Goal: Task Accomplishment & Management: Manage account settings

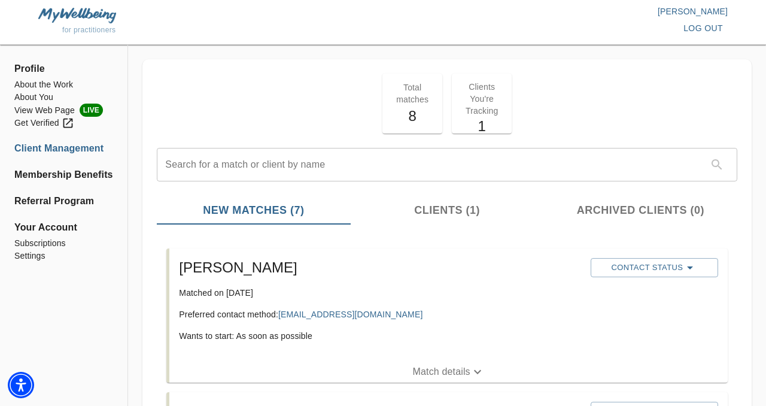
click at [310, 117] on div "Total matches 8 Clients You're Tracking 1" at bounding box center [447, 103] width 590 height 69
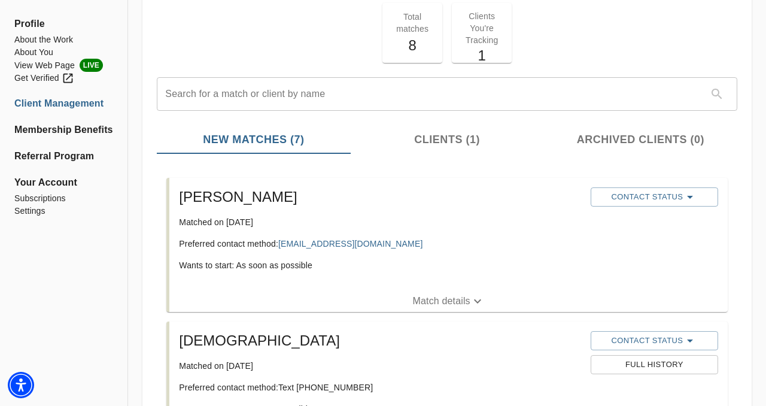
scroll to position [72, 0]
drag, startPoint x: 376, startPoint y: 240, endPoint x: 281, endPoint y: 245, distance: 95.9
click at [281, 245] on p "Preferred contact method: [EMAIL_ADDRESS][DOMAIN_NAME]" at bounding box center [379, 242] width 401 height 12
copy link "[EMAIL_ADDRESS][DOMAIN_NAME]"
click at [472, 299] on icon "button" at bounding box center [477, 300] width 14 height 14
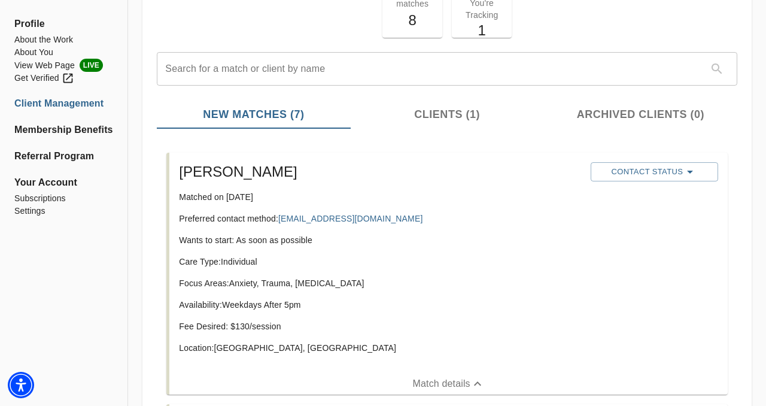
click at [472, 299] on p "Availability: Weekdays After 5pm" at bounding box center [379, 305] width 401 height 12
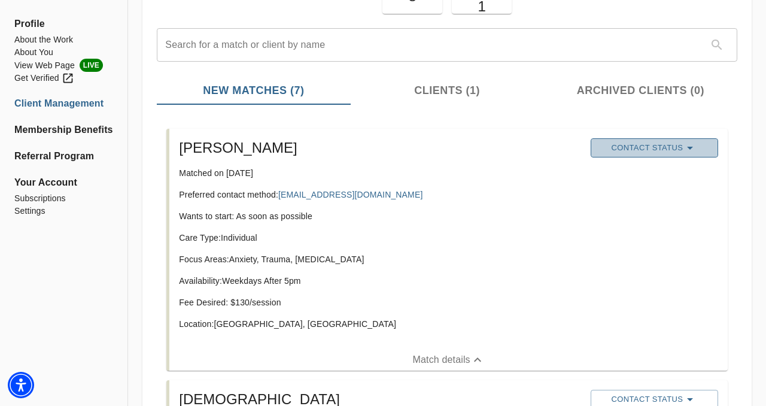
click at [648, 151] on span "Contact Status" at bounding box center [653, 148] width 115 height 14
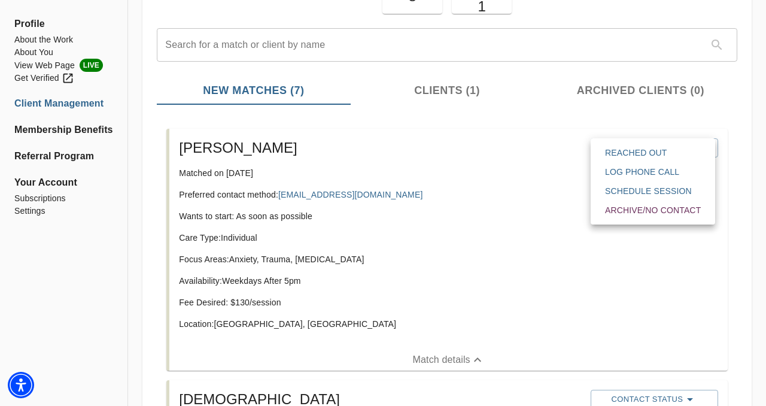
click at [644, 153] on span "Reached Out" at bounding box center [653, 153] width 96 height 12
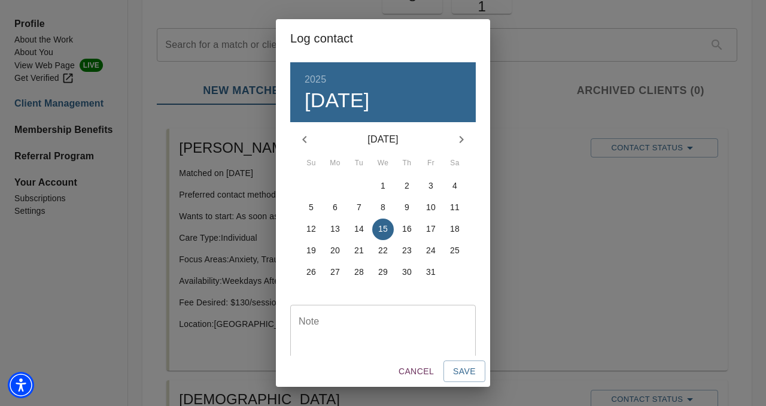
click at [377, 318] on textarea at bounding box center [383, 333] width 169 height 34
type textarea "email"
click at [454, 374] on span "Save" at bounding box center [464, 371] width 23 height 15
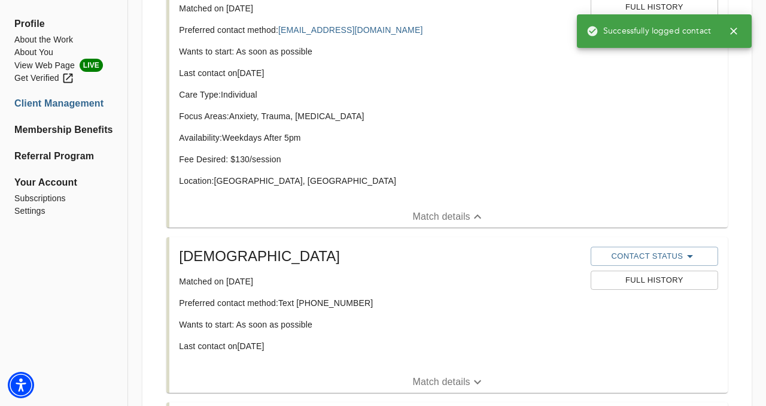
scroll to position [287, 0]
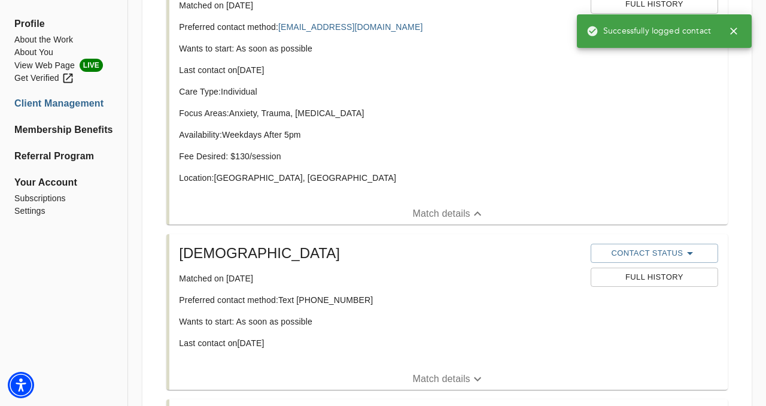
click at [466, 370] on button "Match details" at bounding box center [448, 379] width 558 height 22
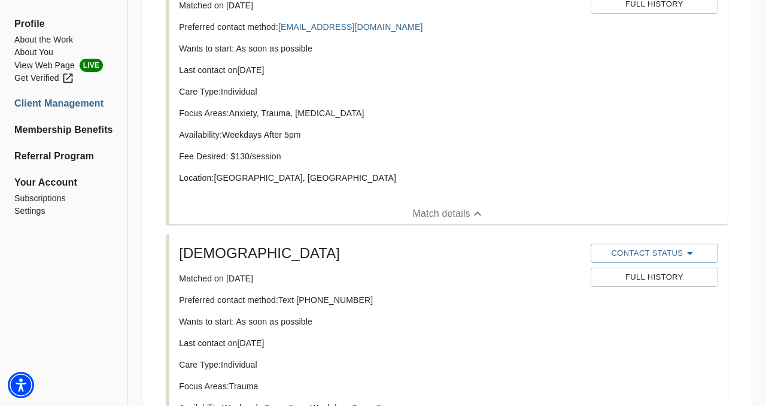
click at [473, 293] on div "[PERSON_NAME] Matched on [DATE] Preferred contact method: Text [PHONE_NUMBER] W…" at bounding box center [379, 355] width 411 height 232
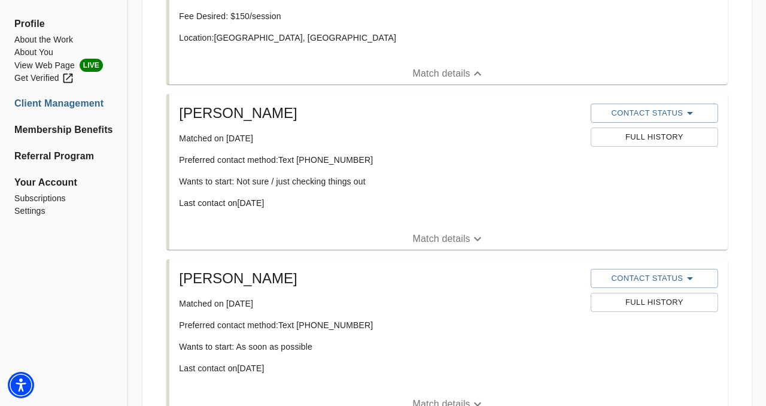
scroll to position [742, 0]
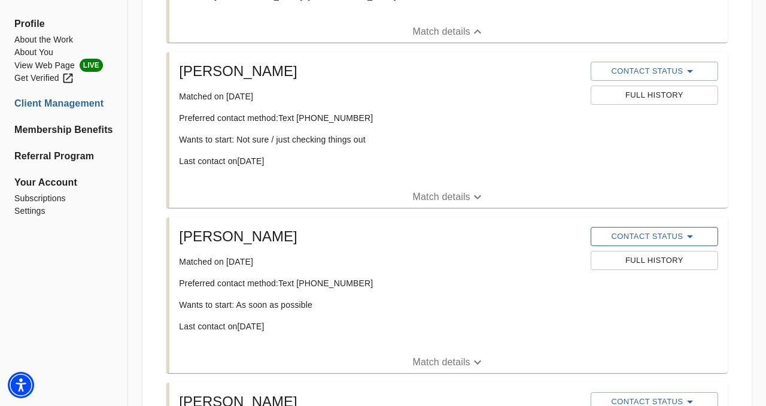
click at [606, 233] on span "Contact Status" at bounding box center [653, 236] width 115 height 14
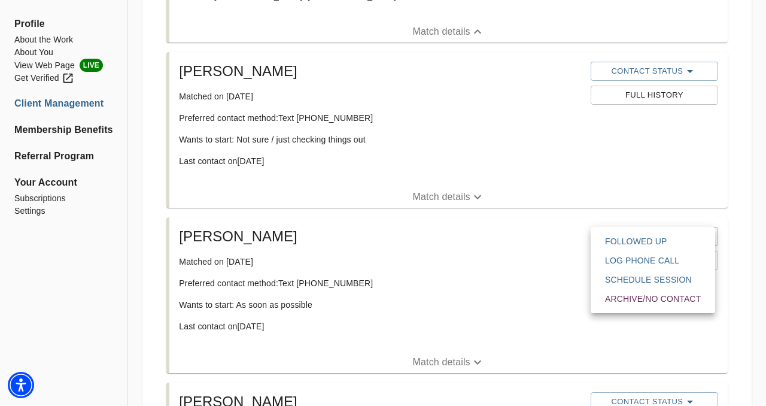
click at [538, 227] on div at bounding box center [383, 203] width 766 height 406
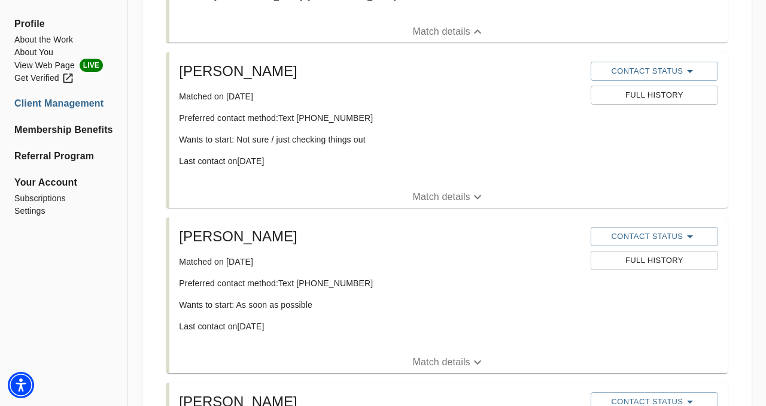
click at [488, 261] on p "Matched on [DATE]" at bounding box center [379, 261] width 401 height 12
click at [500, 241] on h5 "[PERSON_NAME]" at bounding box center [379, 236] width 401 height 19
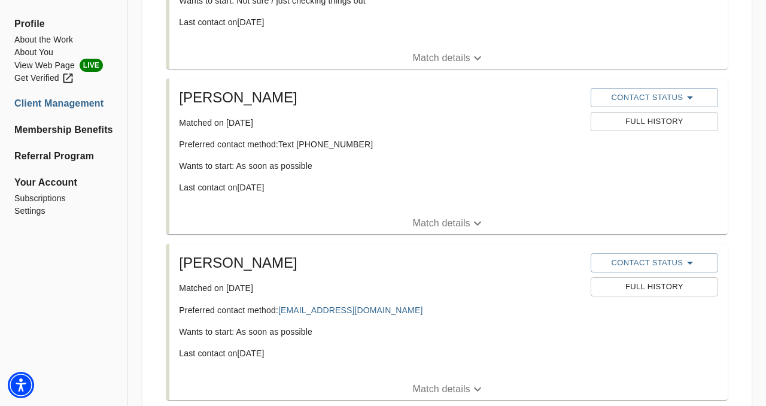
scroll to position [885, 0]
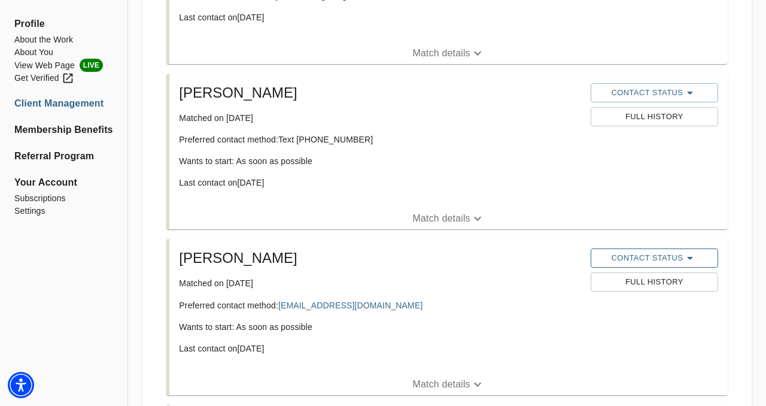
click at [613, 248] on button "Contact Status" at bounding box center [653, 257] width 127 height 19
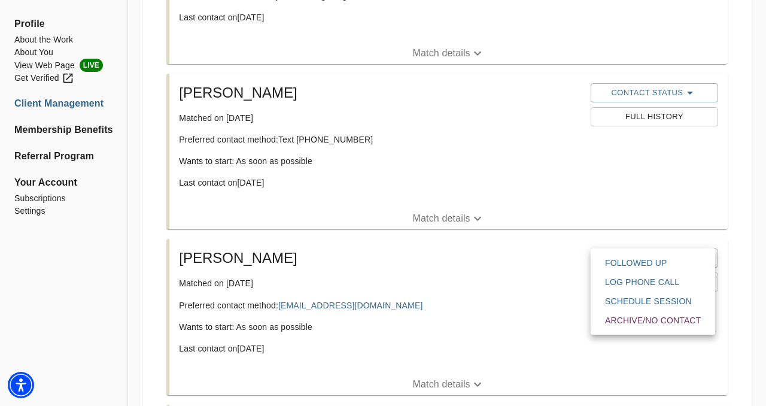
click at [532, 267] on div at bounding box center [383, 203] width 766 height 406
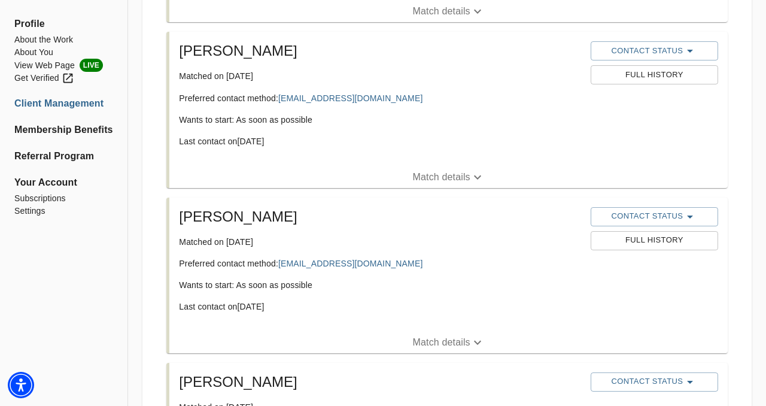
scroll to position [1149, 0]
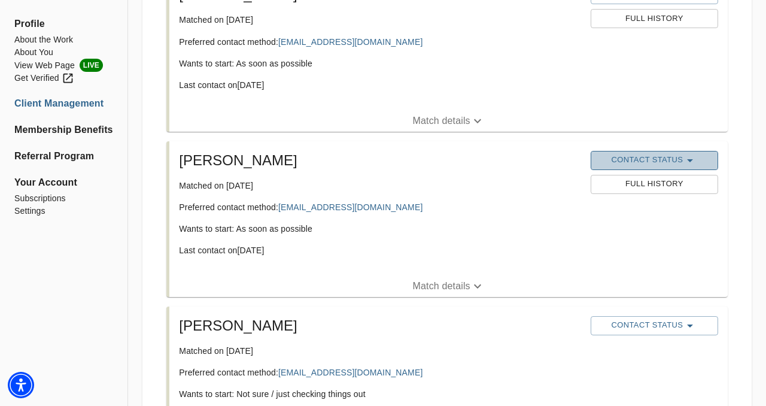
click at [620, 155] on span "Contact Status" at bounding box center [653, 160] width 115 height 14
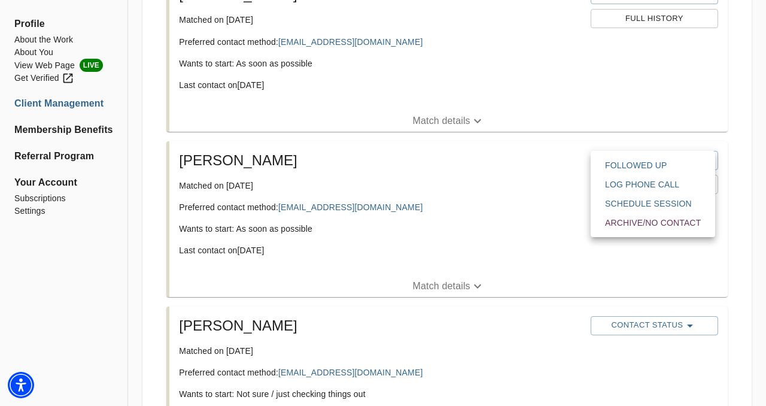
click at [524, 176] on div at bounding box center [383, 203] width 766 height 406
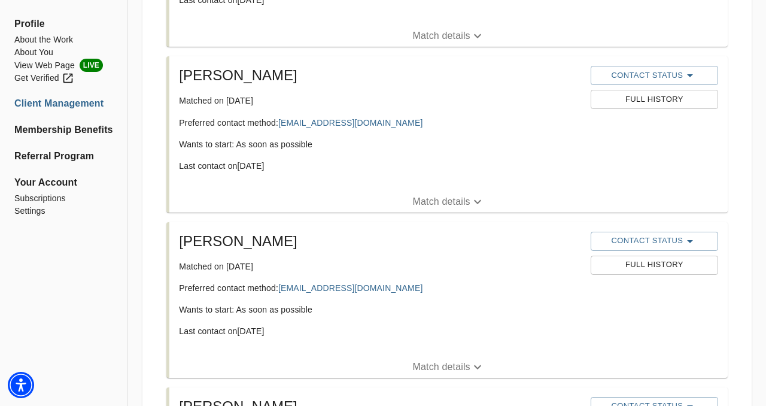
scroll to position [0, 0]
